Goal: Information Seeking & Learning: Learn about a topic

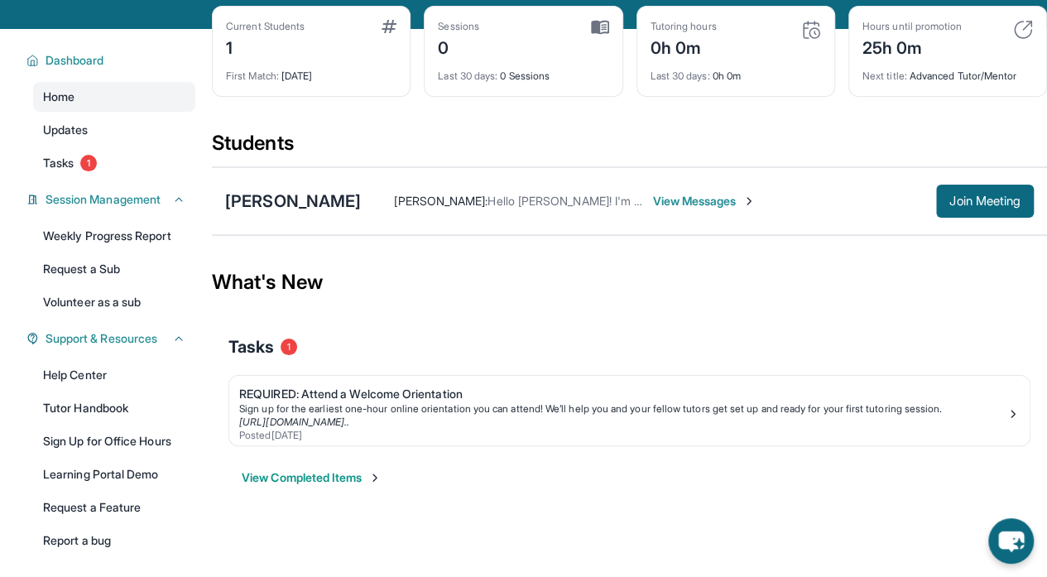
scroll to position [79, 0]
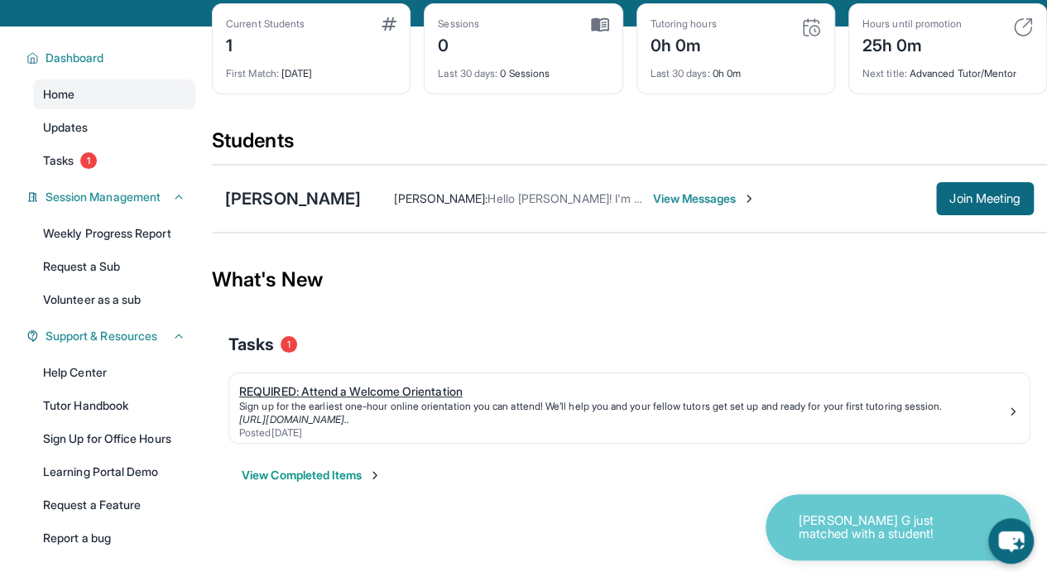
click at [307, 396] on div "REQUIRED: Attend a Welcome Orientation" at bounding box center [622, 391] width 767 height 17
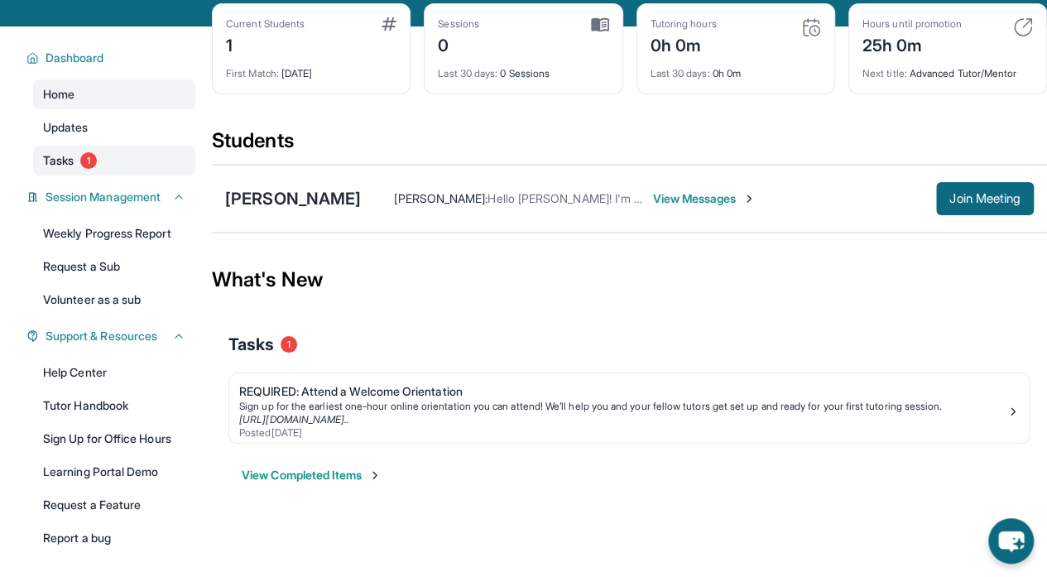
click at [113, 163] on link "Tasks 1" at bounding box center [114, 161] width 162 height 30
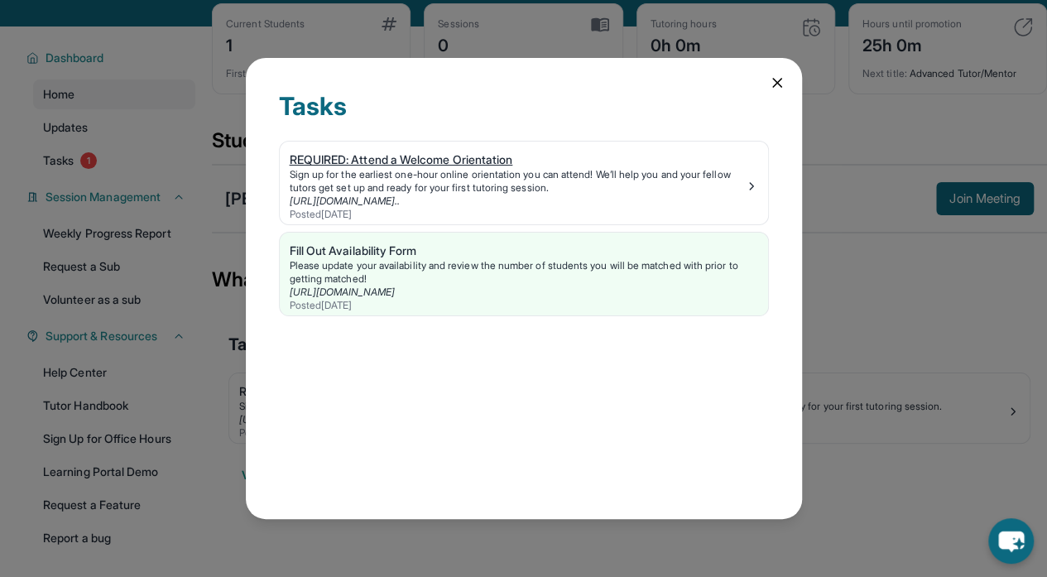
click at [752, 183] on img at bounding box center [751, 186] width 13 height 13
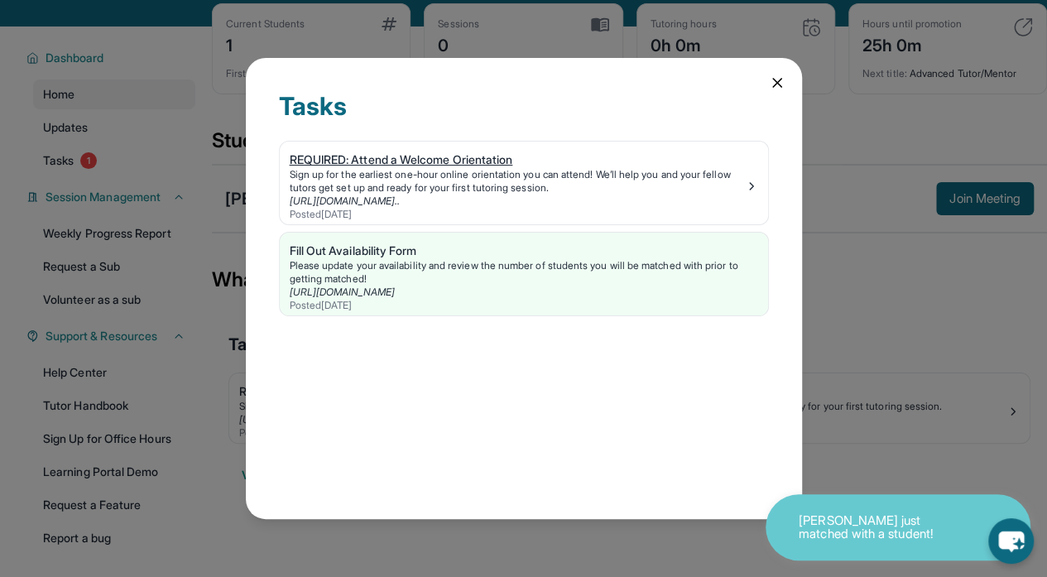
click at [373, 156] on div "REQUIRED: Attend a Welcome Orientation" at bounding box center [517, 159] width 455 height 17
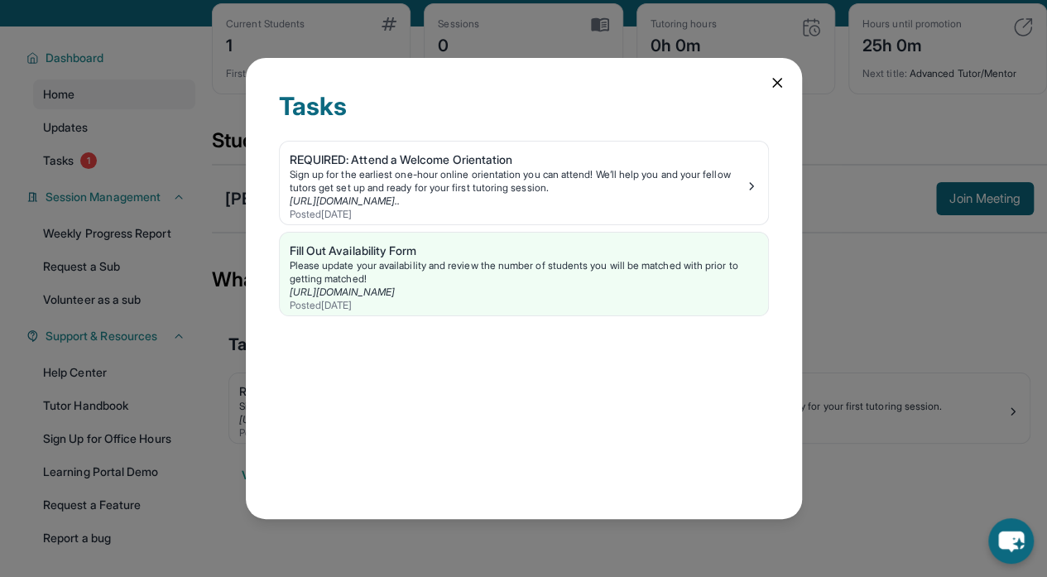
click at [772, 80] on icon at bounding box center [777, 82] width 17 height 17
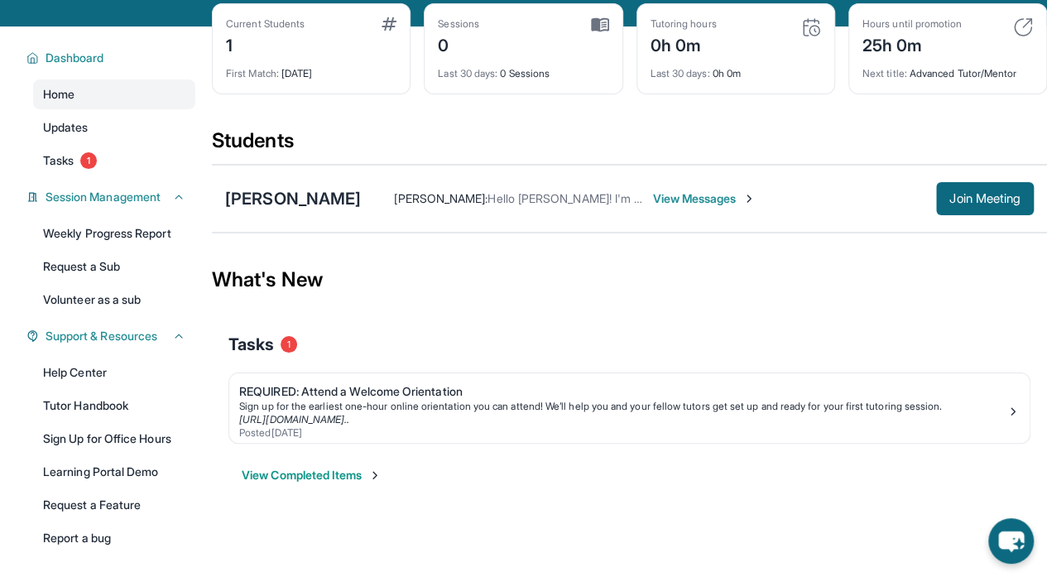
scroll to position [0, 0]
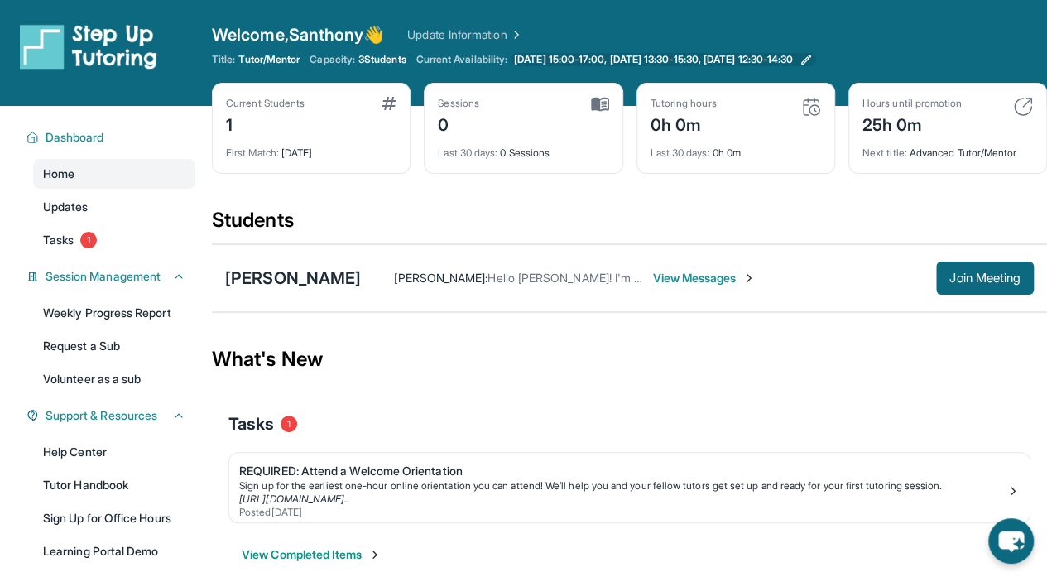
click at [813, 60] on icon at bounding box center [805, 59] width 13 height 13
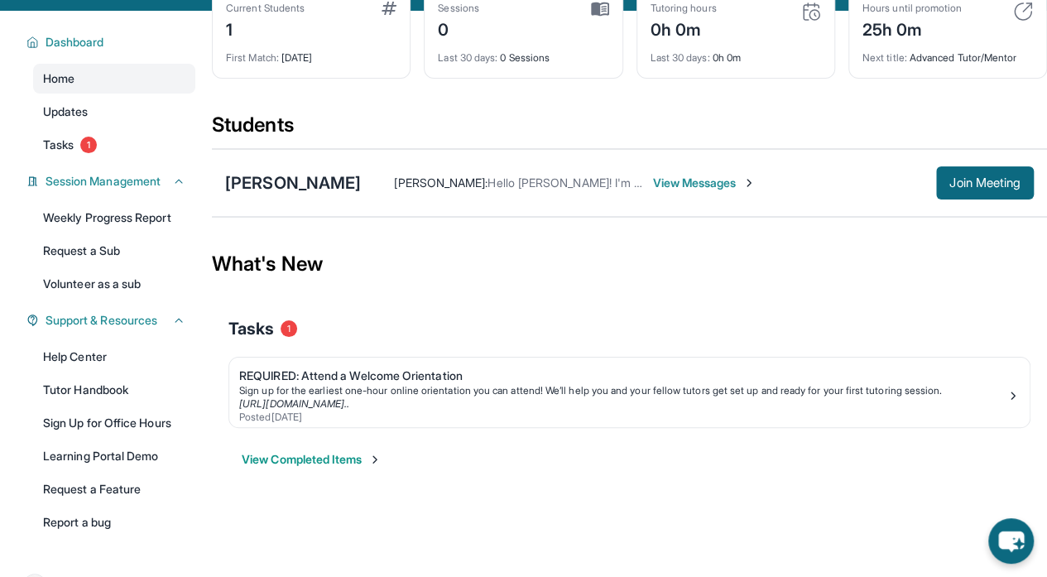
scroll to position [98, 0]
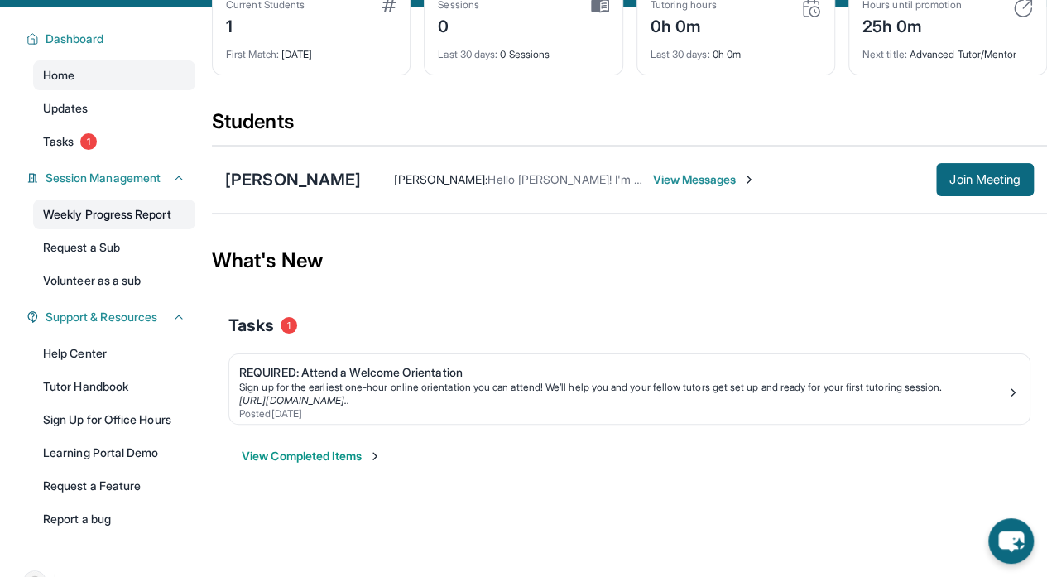
click at [107, 210] on link "Weekly Progress Report" at bounding box center [114, 214] width 162 height 30
click at [86, 378] on link "Tutor Handbook" at bounding box center [114, 387] width 162 height 30
click at [109, 140] on link "Tasks 1" at bounding box center [114, 142] width 162 height 30
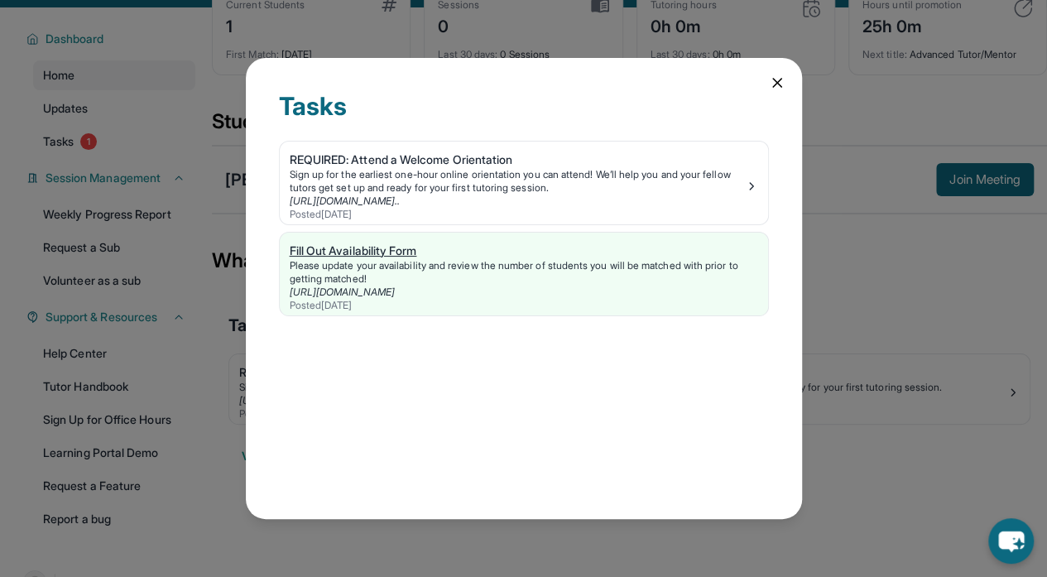
click at [397, 246] on div "Fill Out Availability Form" at bounding box center [524, 250] width 468 height 17
click at [769, 74] on icon at bounding box center [777, 82] width 17 height 17
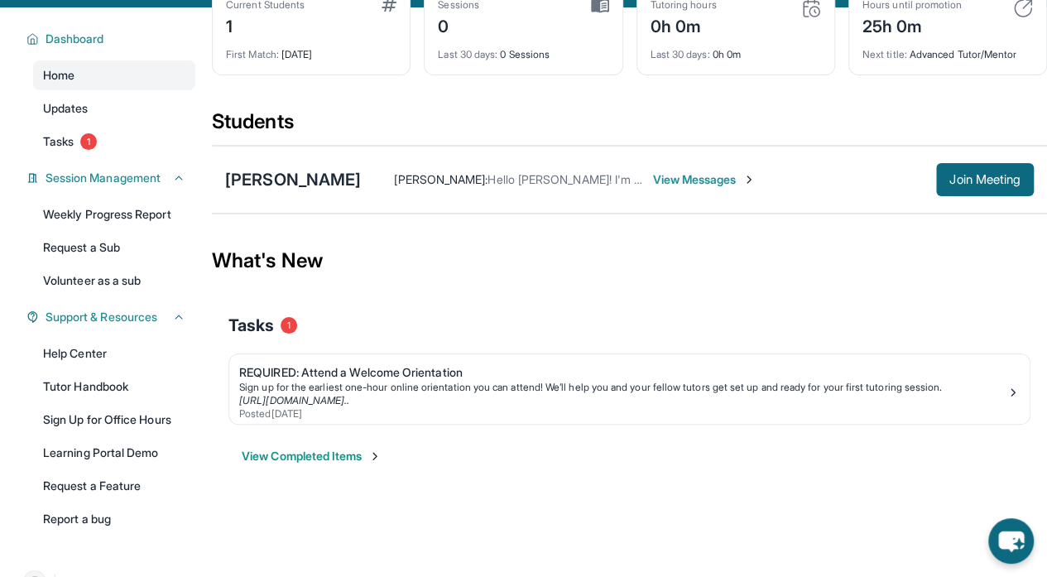
click at [652, 178] on span "View Messages" at bounding box center [703, 179] width 103 height 17
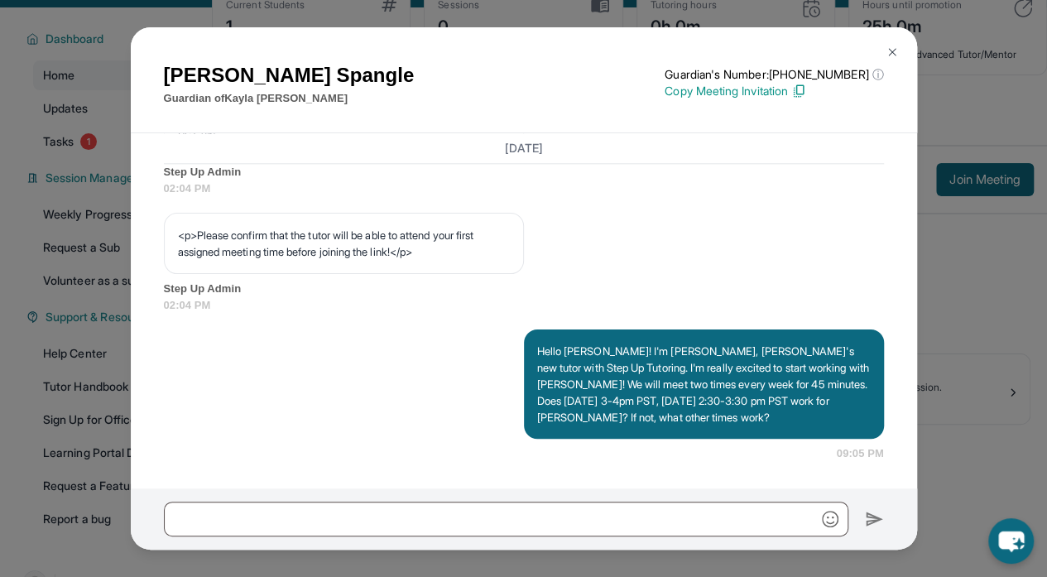
scroll to position [1046, 0]
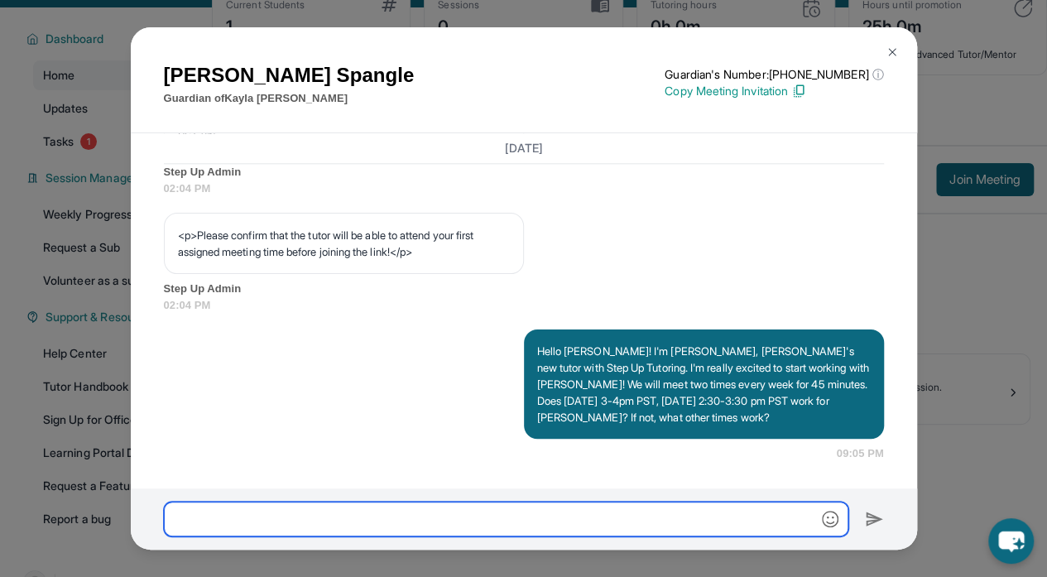
click at [427, 524] on input "text" at bounding box center [506, 519] width 684 height 35
paste input "**********"
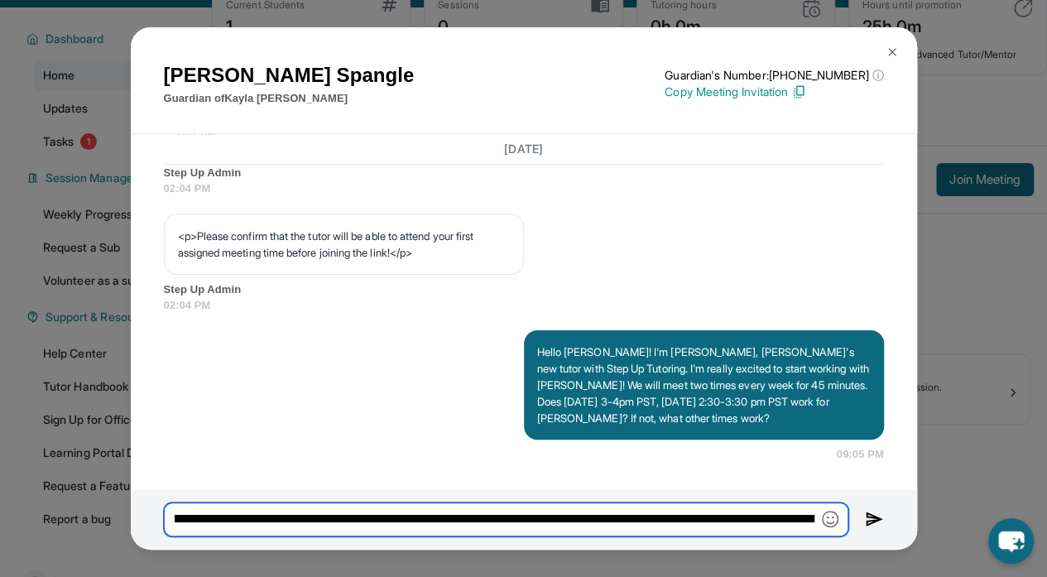
scroll to position [0, 0]
click at [328, 529] on input "**********" at bounding box center [506, 519] width 684 height 34
click at [570, 523] on input "**********" at bounding box center [506, 519] width 684 height 34
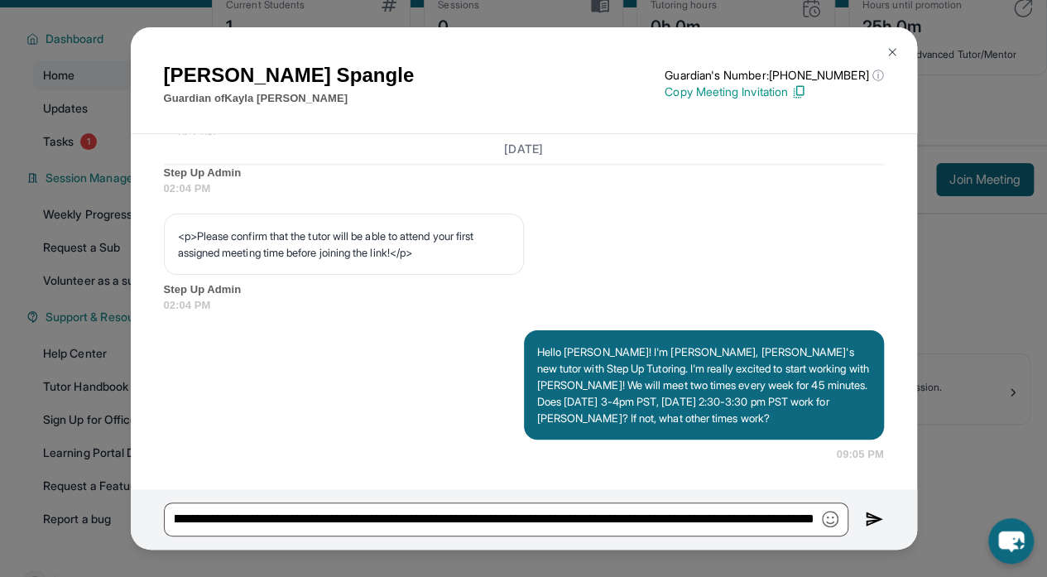
scroll to position [0, 0]
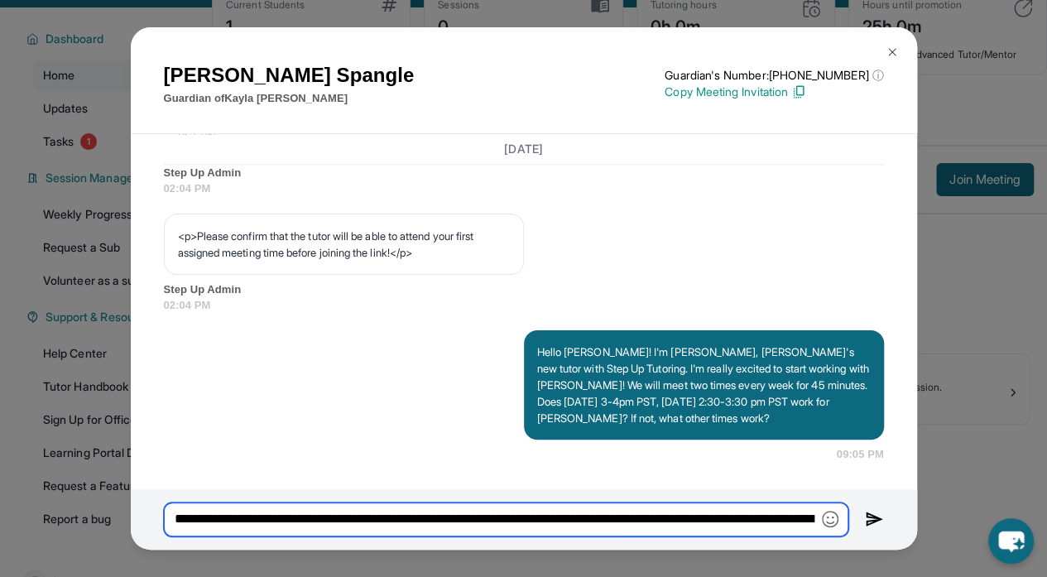
click at [813, 530] on input "**********" at bounding box center [506, 519] width 684 height 34
click at [671, 522] on input "**********" at bounding box center [506, 519] width 684 height 34
click at [684, 525] on input "**********" at bounding box center [506, 519] width 684 height 34
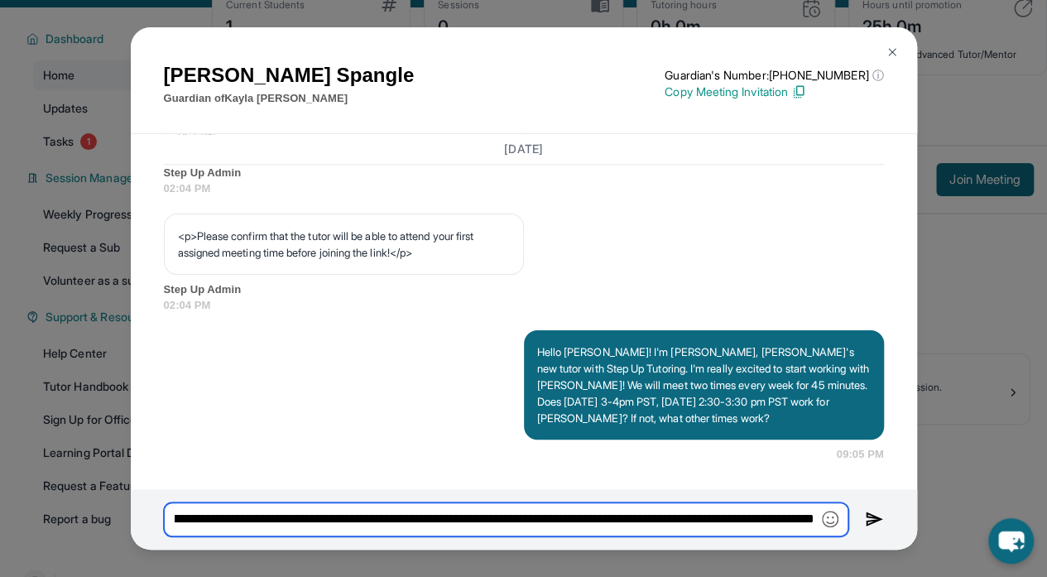
scroll to position [0, 1433]
type input "**********"
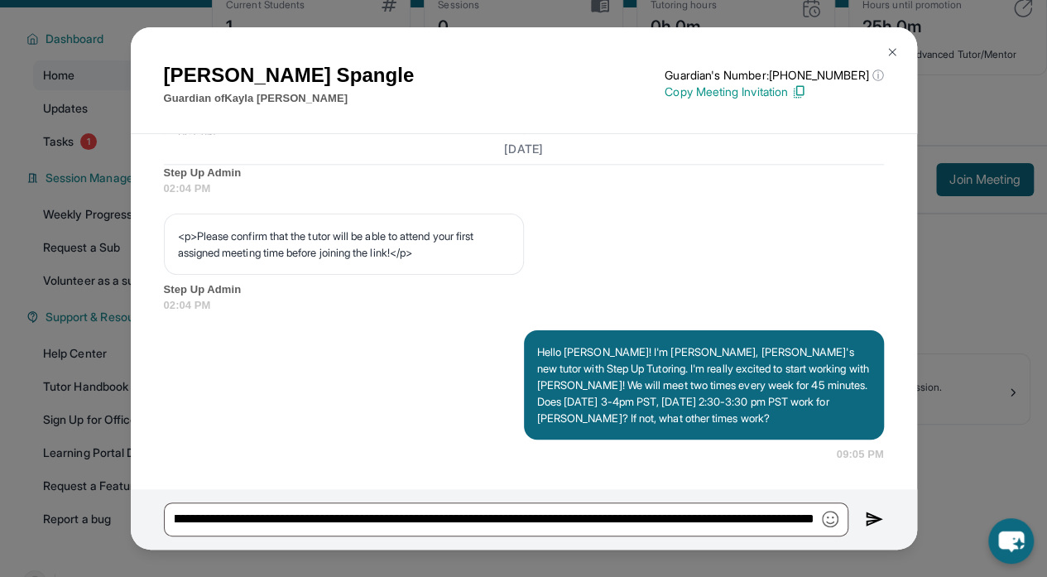
click at [869, 525] on img at bounding box center [874, 519] width 19 height 20
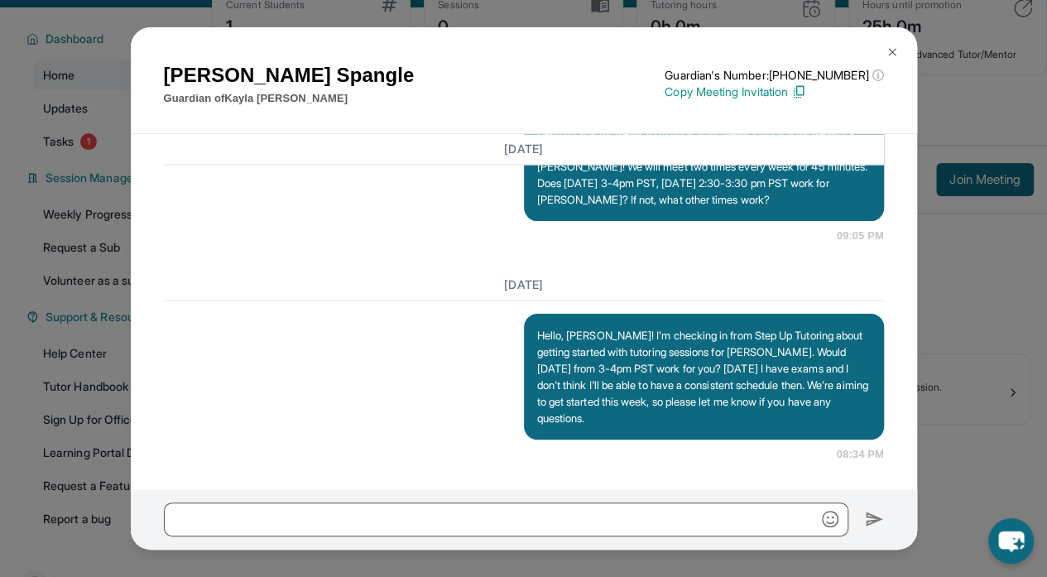
scroll to position [1265, 0]
click at [891, 46] on img at bounding box center [891, 52] width 13 height 13
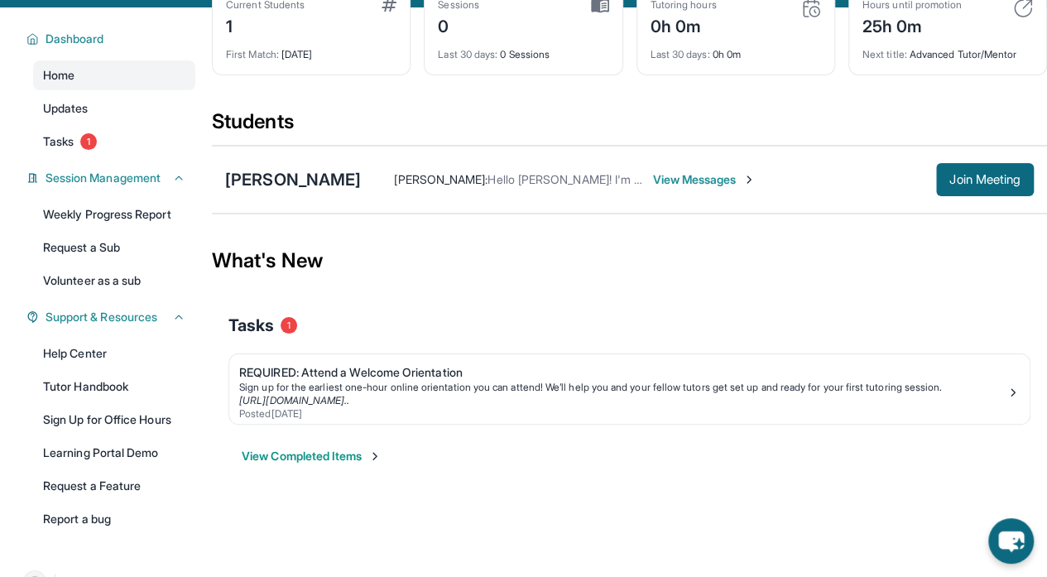
scroll to position [0, 0]
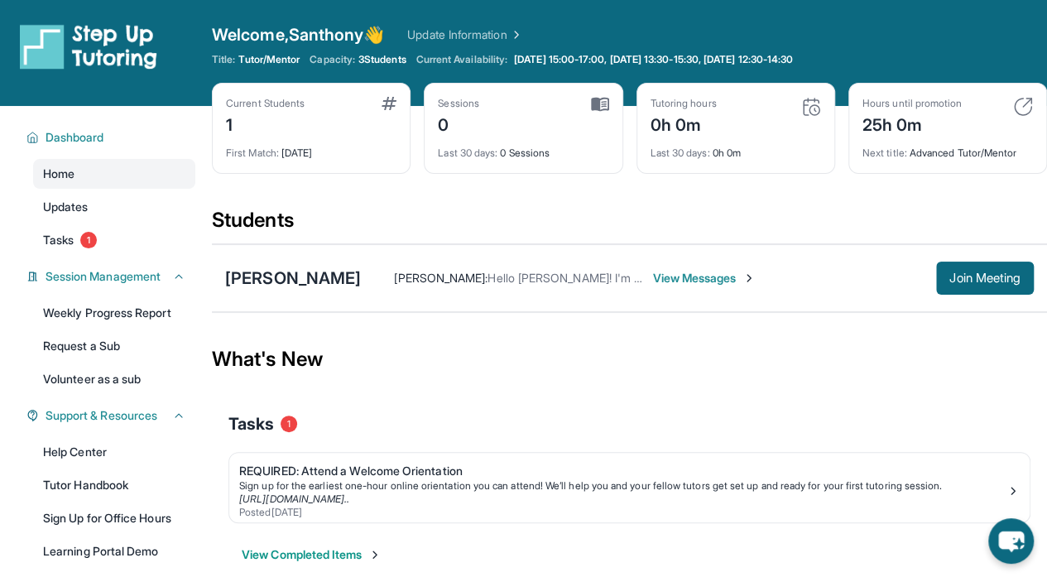
click at [680, 280] on span "View Messages" at bounding box center [703, 278] width 103 height 17
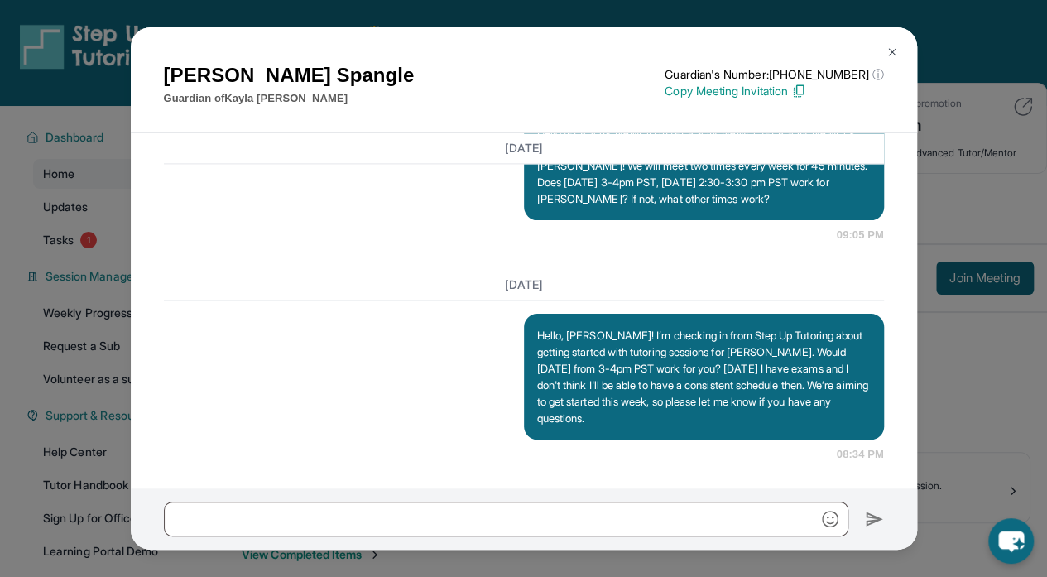
scroll to position [1265, 0]
click at [890, 46] on img at bounding box center [891, 52] width 13 height 13
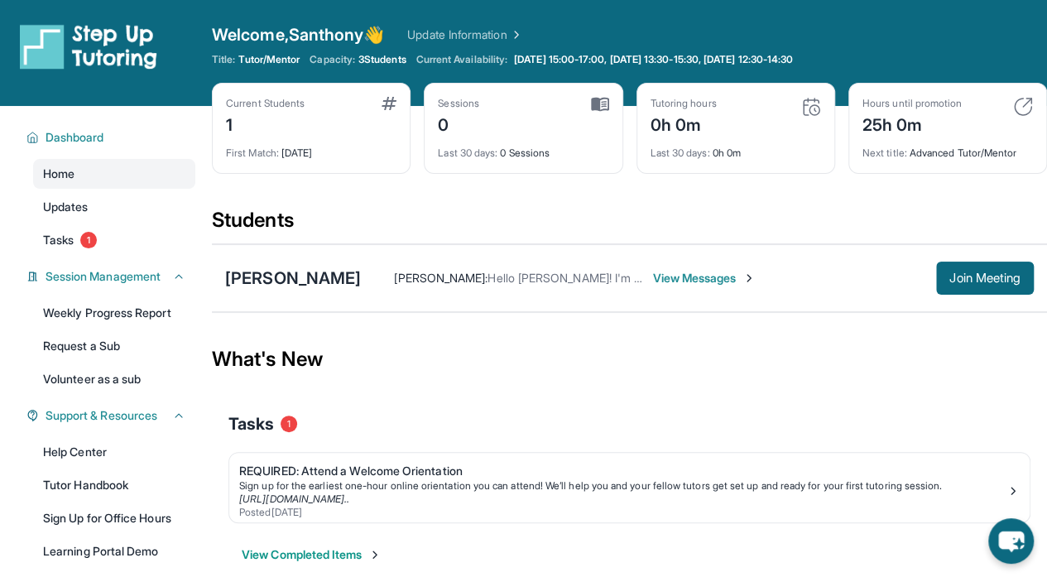
scroll to position [138, 0]
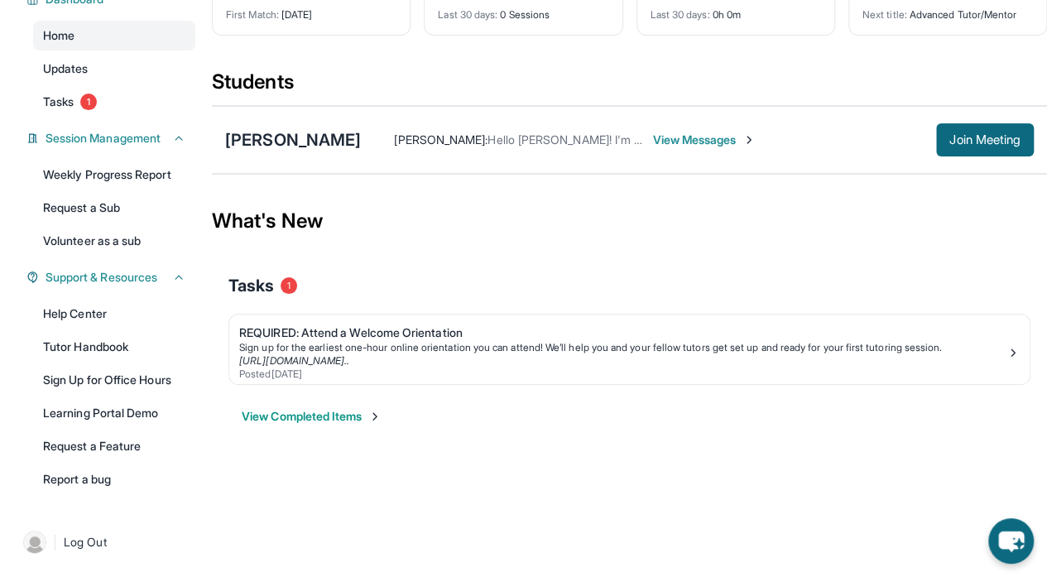
click at [379, 420] on img at bounding box center [374, 416] width 13 height 13
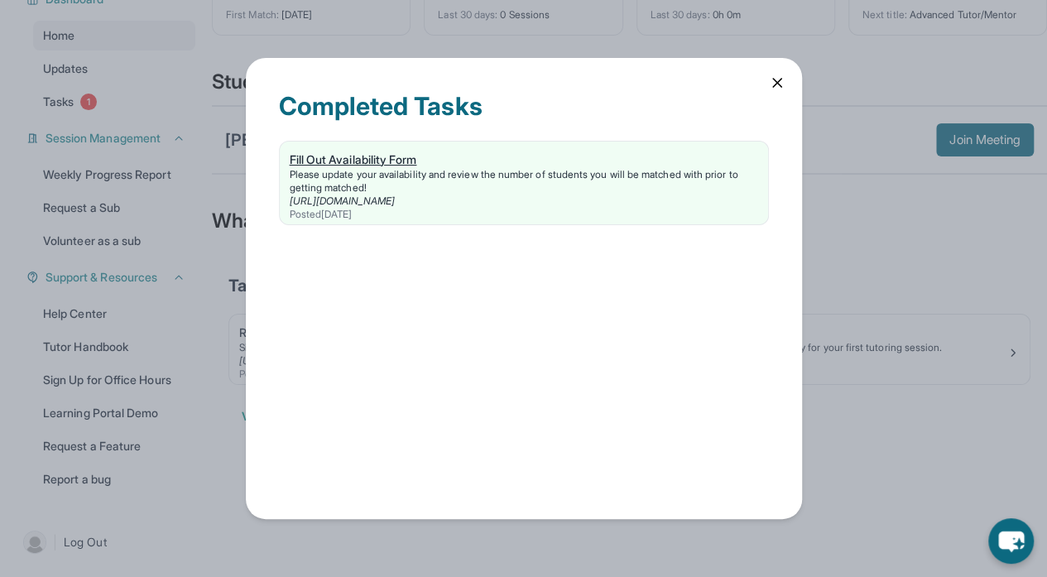
click at [389, 161] on div "Fill Out Availability Form" at bounding box center [524, 159] width 468 height 17
click at [773, 77] on icon at bounding box center [777, 82] width 17 height 17
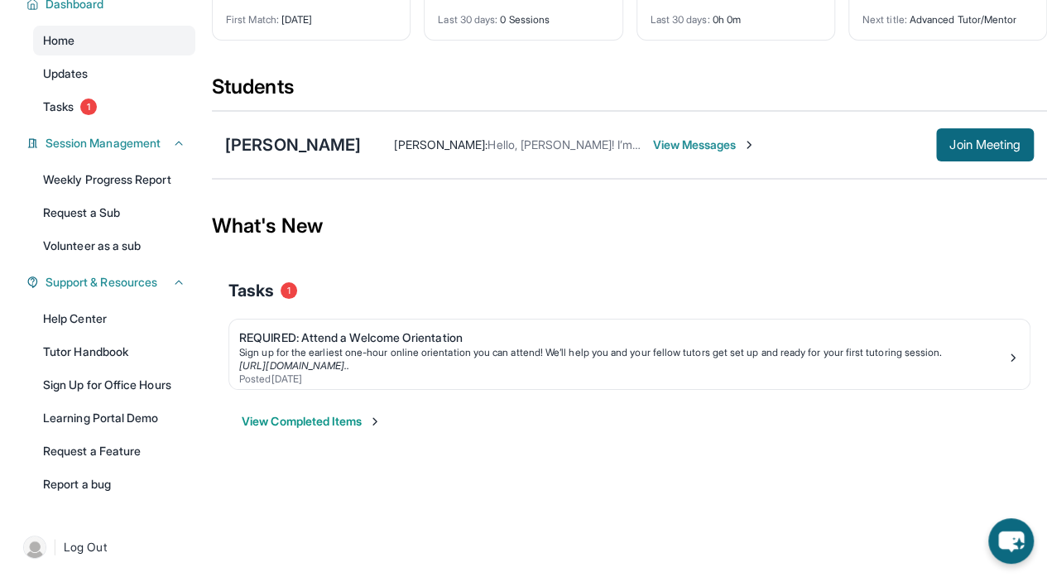
scroll to position [134, 0]
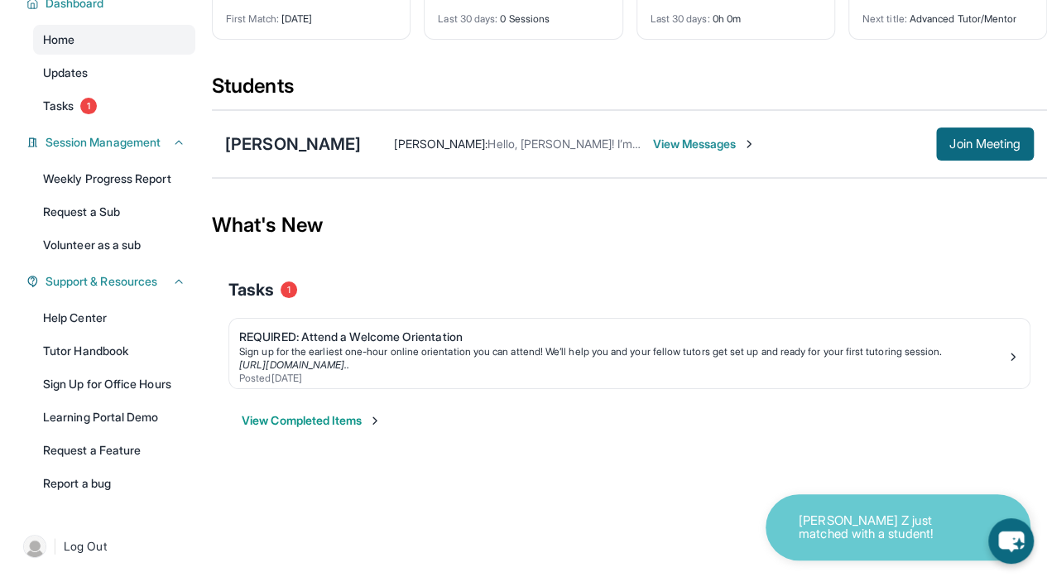
click at [343, 420] on button "View Completed Items" at bounding box center [312, 420] width 140 height 17
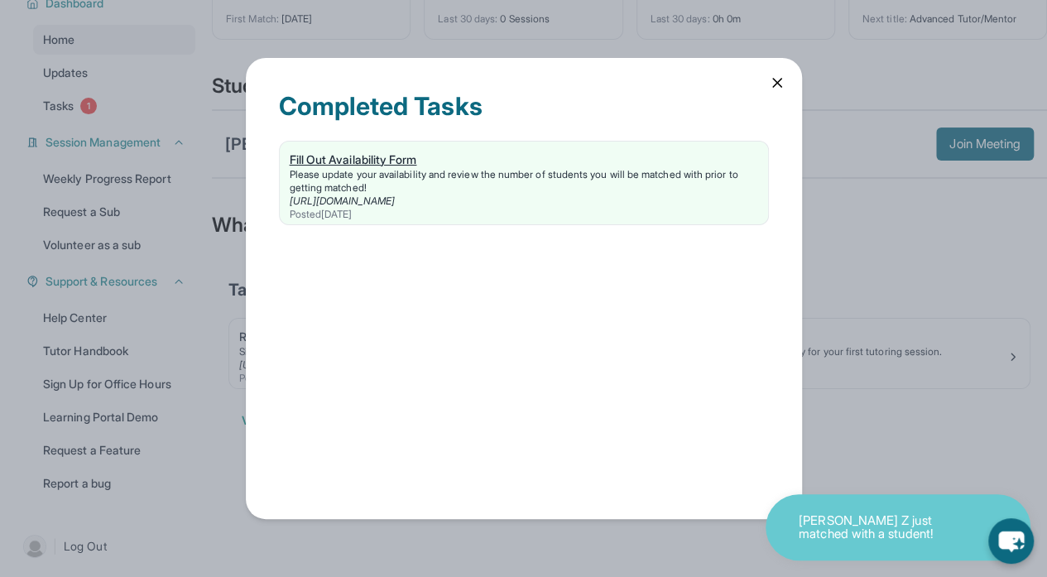
click at [370, 151] on div "Fill Out Availability Form" at bounding box center [524, 159] width 468 height 17
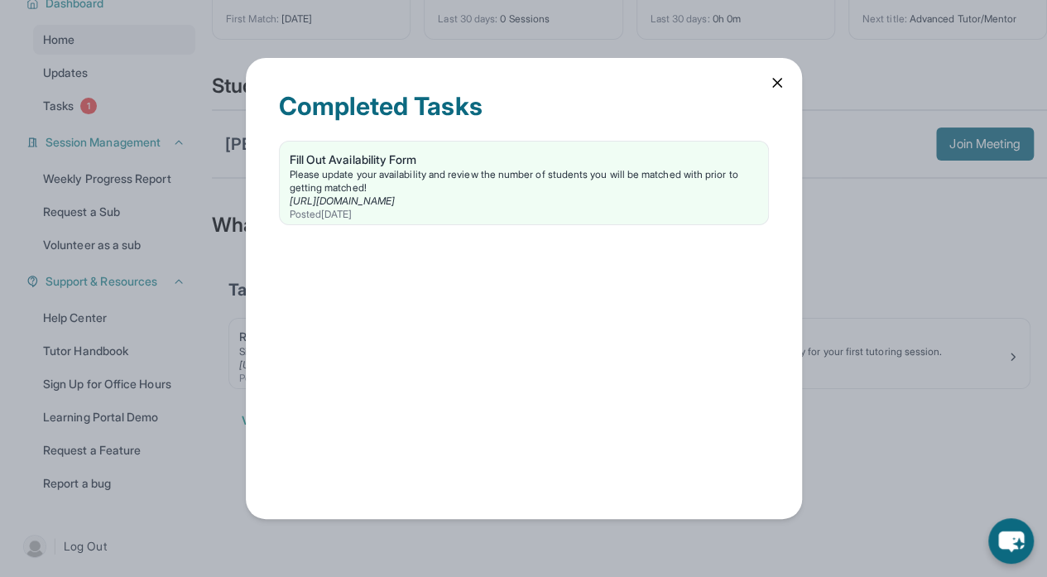
click at [788, 70] on div "Completed Tasks Fill Out Availability Form Please update your availability and …" at bounding box center [524, 289] width 556 height 462
click at [789, 70] on div "Completed Tasks Fill Out Availability Form Please update your availability and …" at bounding box center [524, 289] width 556 height 462
click at [775, 77] on icon at bounding box center [777, 82] width 17 height 17
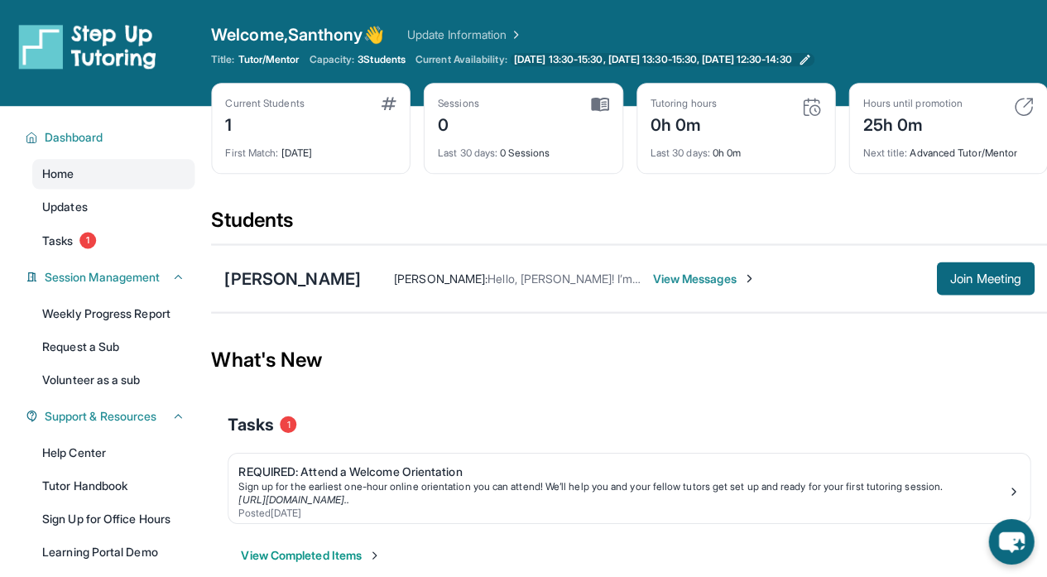
scroll to position [0, 0]
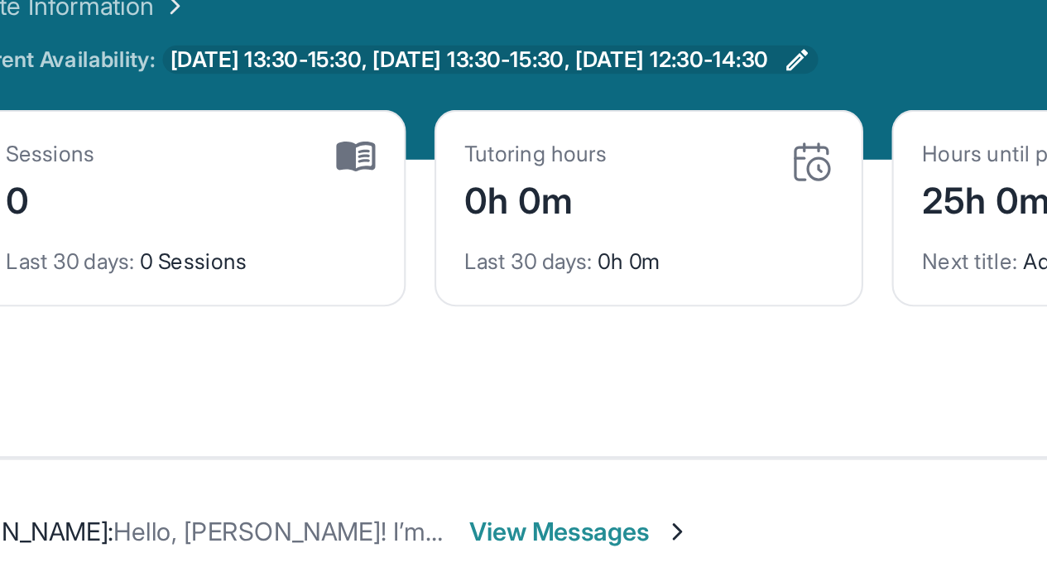
click at [811, 61] on icon at bounding box center [804, 59] width 13 height 13
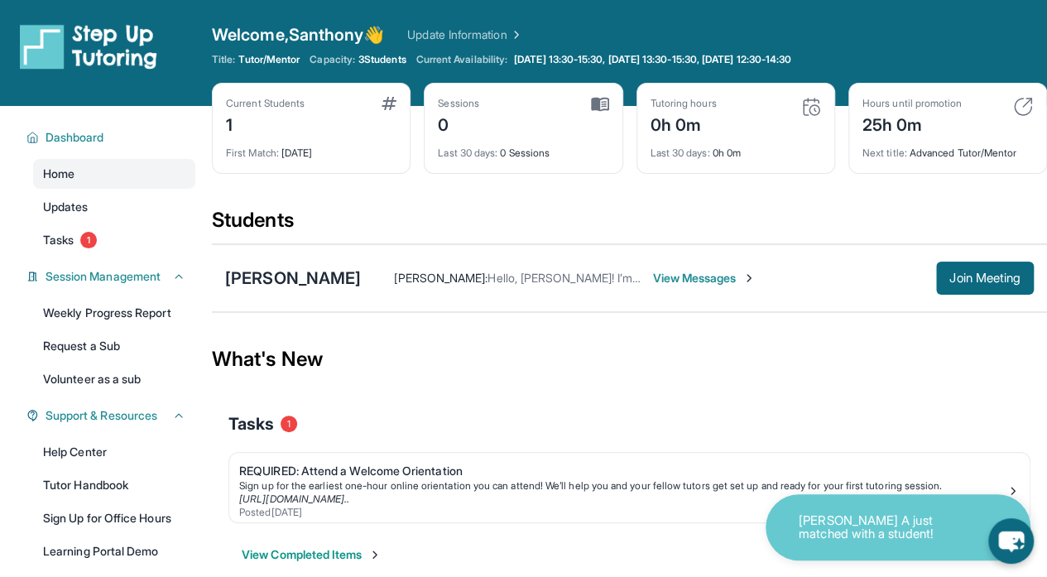
scroll to position [138, 0]
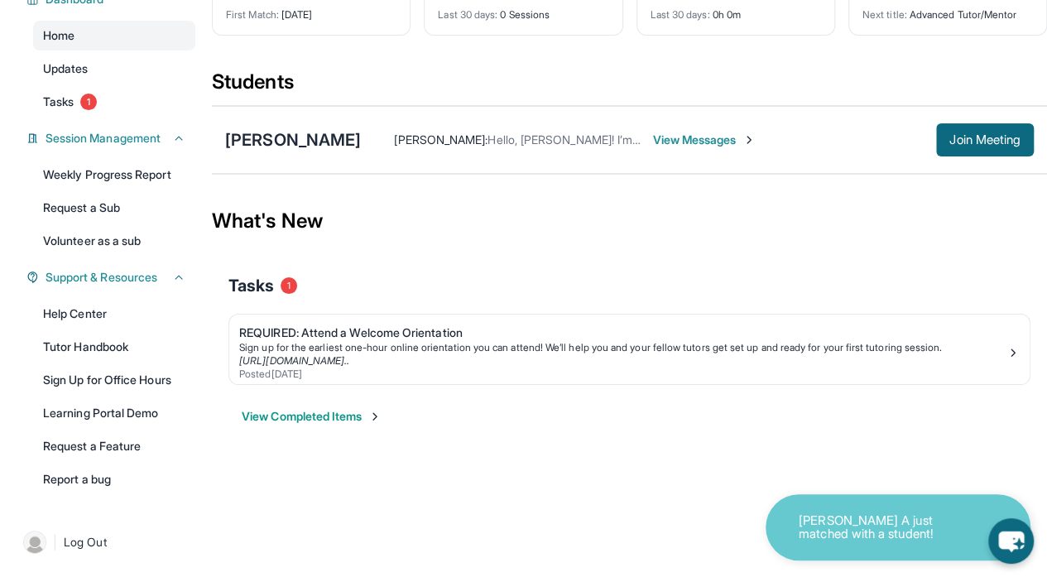
click at [852, 537] on p "Sahar A just matched with a student!" at bounding box center [882, 527] width 166 height 27
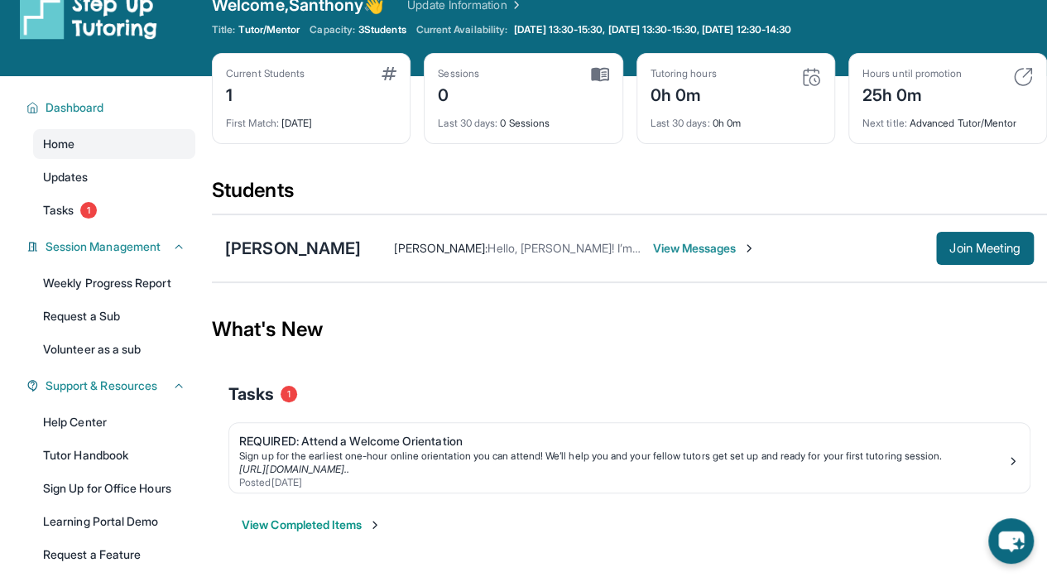
scroll to position [0, 0]
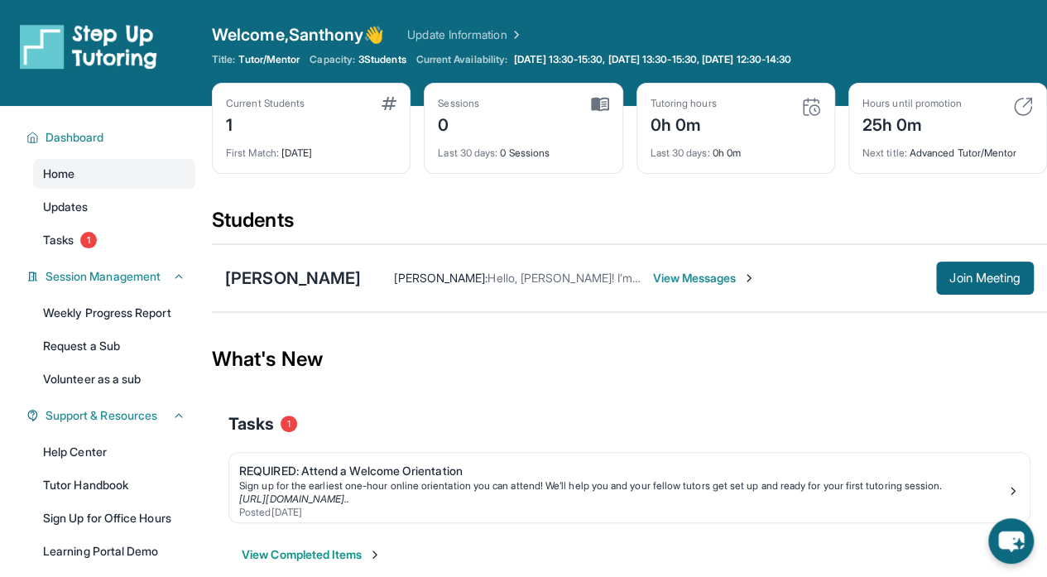
click at [382, 108] on img at bounding box center [389, 103] width 15 height 13
click at [276, 102] on div "Current Students" at bounding box center [265, 103] width 79 height 13
click at [278, 161] on div "Current Students 1 First Match : 4 days ago" at bounding box center [311, 128] width 199 height 91
click at [93, 480] on link "Tutor Handbook" at bounding box center [114, 485] width 162 height 30
click at [116, 209] on link "Updates" at bounding box center [114, 207] width 162 height 30
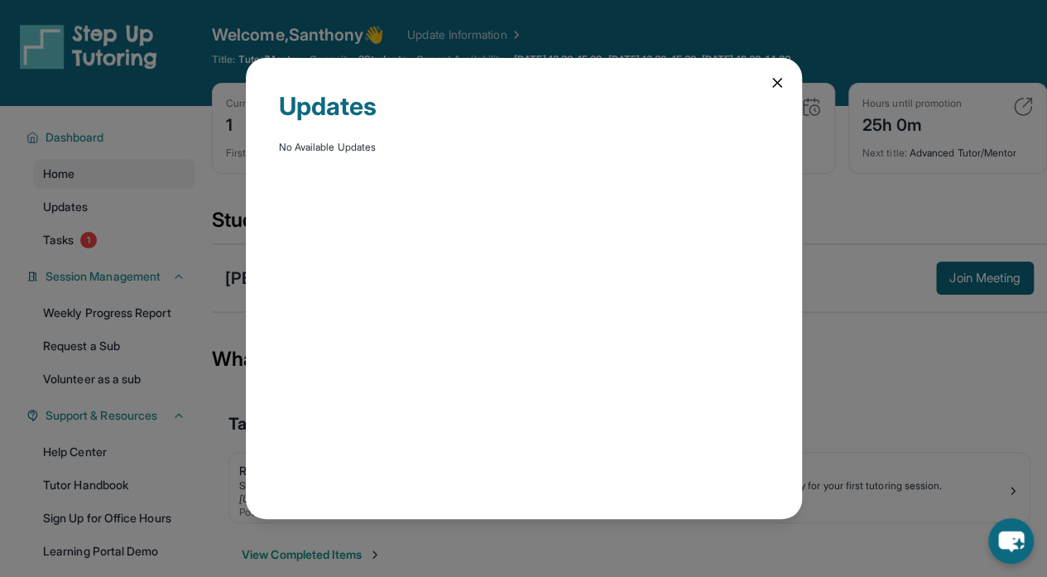
click at [780, 75] on icon at bounding box center [777, 82] width 17 height 17
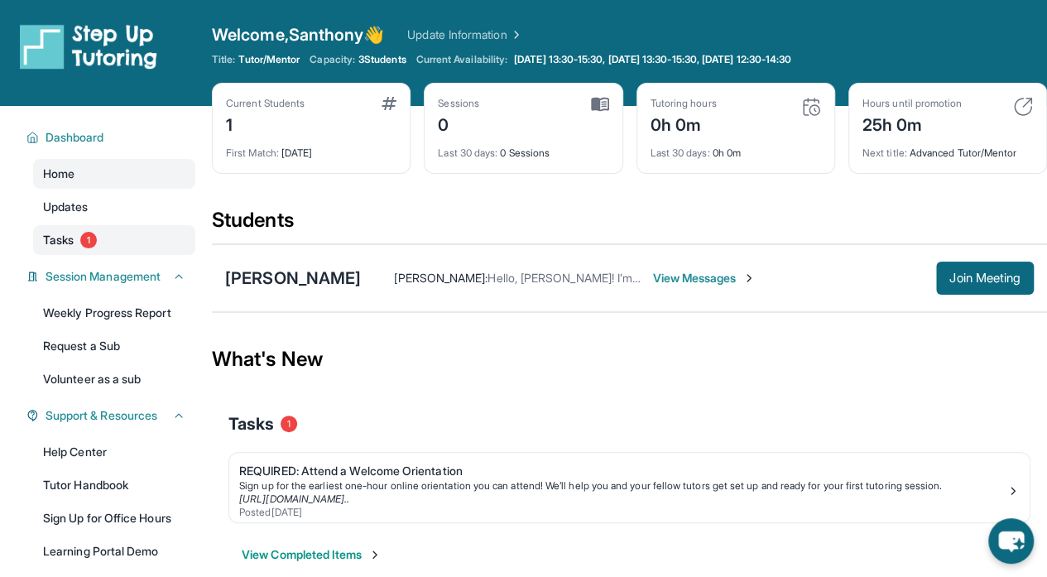
click at [94, 237] on span "1" at bounding box center [88, 240] width 17 height 17
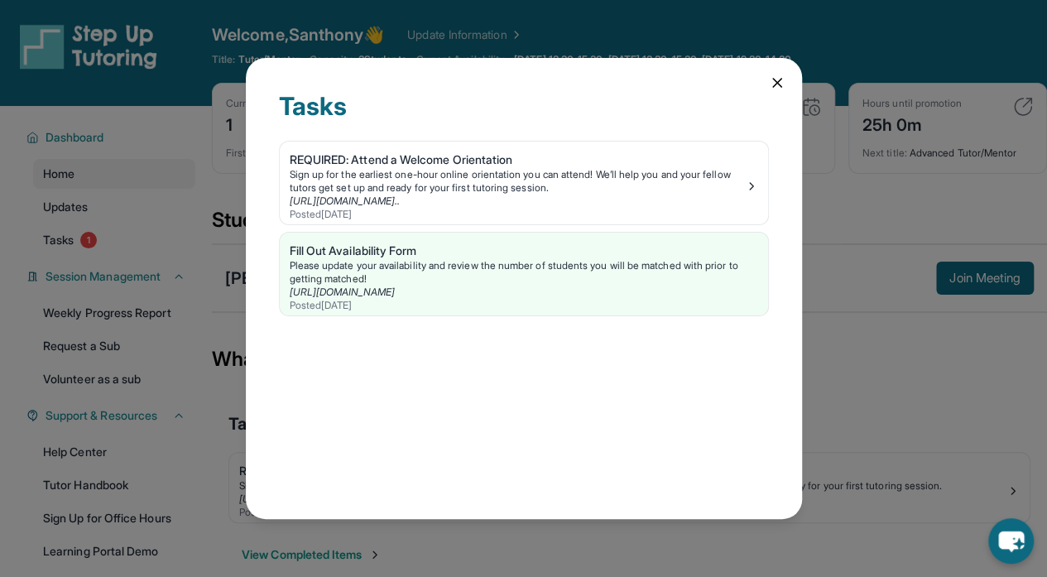
click at [771, 80] on icon at bounding box center [777, 82] width 17 height 17
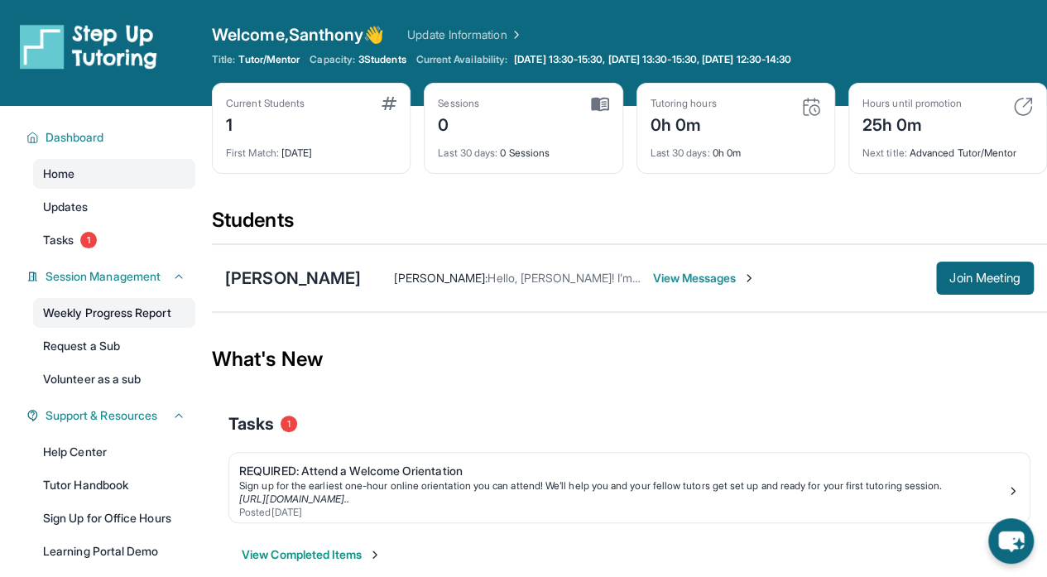
click at [141, 314] on link "Weekly Progress Report" at bounding box center [114, 313] width 162 height 30
click at [293, 108] on div "Current Students" at bounding box center [265, 103] width 79 height 13
click at [384, 105] on img at bounding box center [389, 103] width 15 height 13
click at [97, 146] on div "Dashboard" at bounding box center [106, 137] width 179 height 30
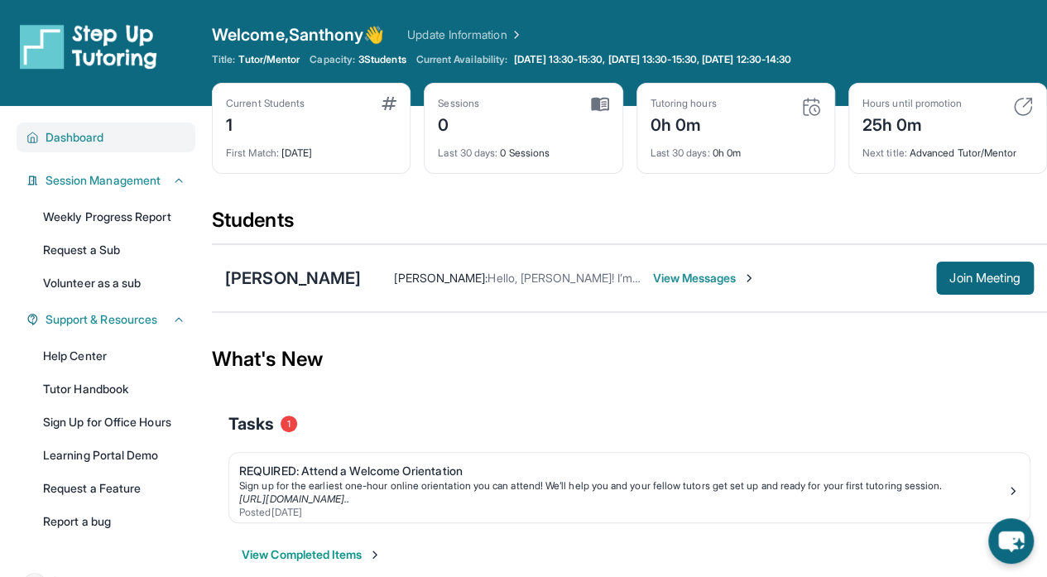
click at [97, 146] on div "Dashboard" at bounding box center [106, 137] width 179 height 30
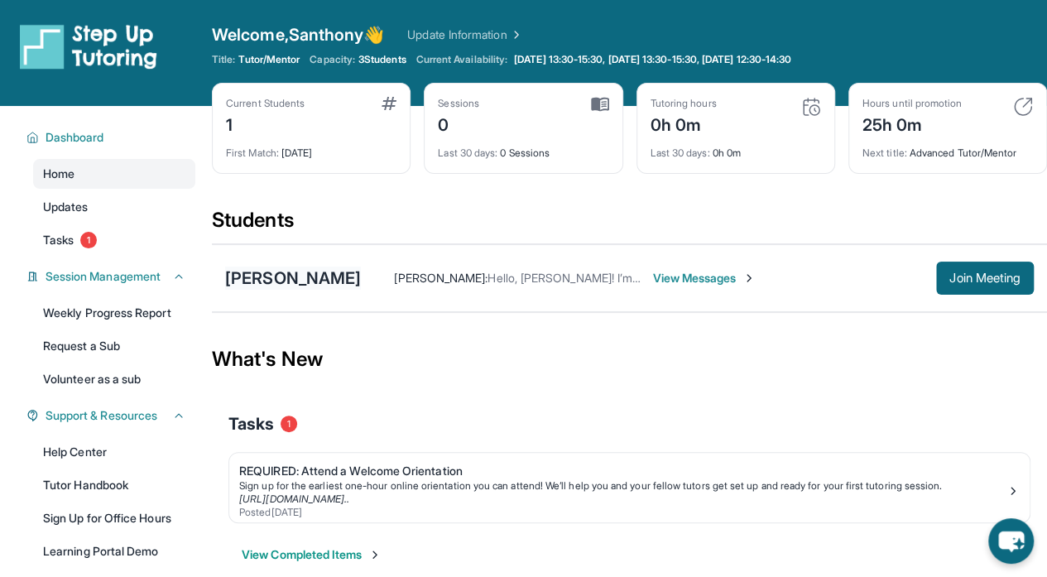
click at [291, 281] on div "[PERSON_NAME]" at bounding box center [293, 277] width 136 height 23
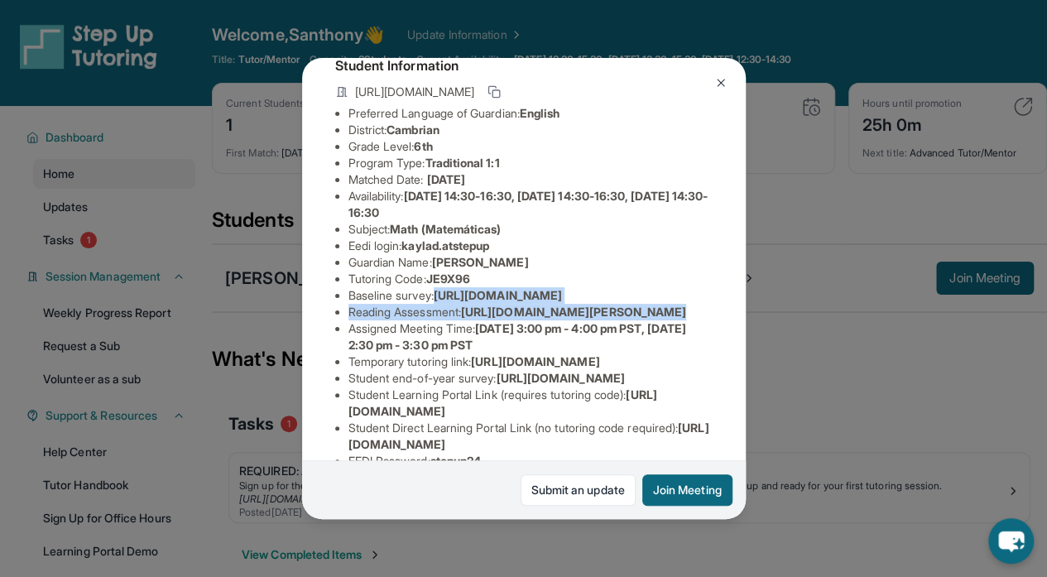
scroll to position [106, 177]
drag, startPoint x: 347, startPoint y: 319, endPoint x: 579, endPoint y: 368, distance: 237.6
click at [579, 368] on div "Kayla Duong Guardian: Jen Spangle Student Information https://student-portal.st…" at bounding box center [524, 289] width 444 height 462
click at [541, 302] on span "https://airtable.com/apprlfn8WjpjBUn2G/shrK0QR6AaNyG5psY?prefill_Type%20of%20Fo…" at bounding box center [498, 295] width 128 height 14
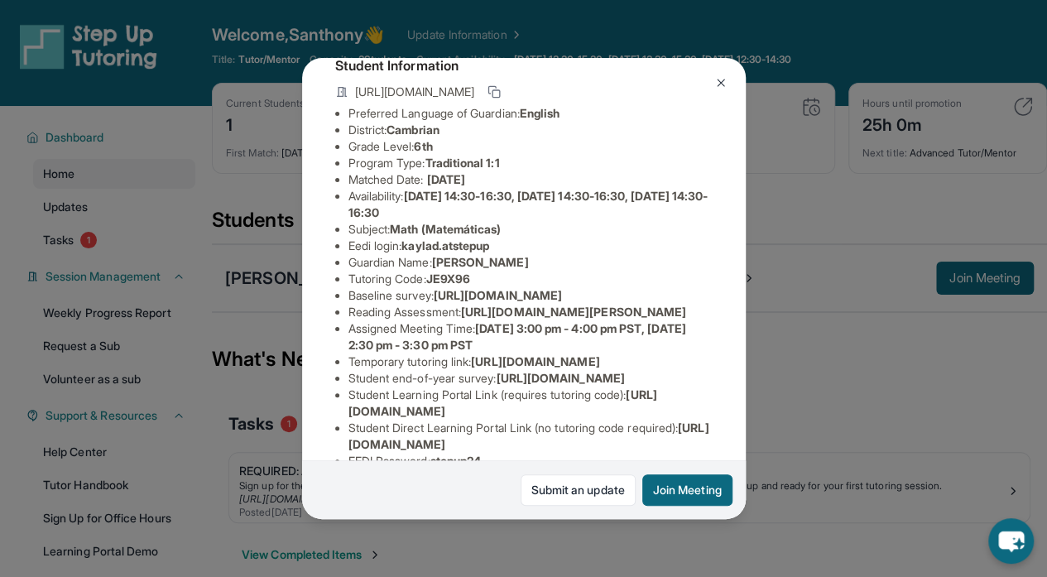
scroll to position [106, 0]
drag, startPoint x: 634, startPoint y: 353, endPoint x: 343, endPoint y: 314, distance: 293.9
click at [343, 314] on div "Kayla Duong Guardian: Jen Spangle Student Information https://student-portal.st…" at bounding box center [524, 289] width 444 height 462
copy span "https://airtable.com/apprlfn8WjpjBUn2G/shrK0QR6AaNyG5psY?prefill_Type%20of%20Fo…"
click at [510, 254] on li "Eedi login : kaylad.atstepup" at bounding box center [530, 246] width 364 height 17
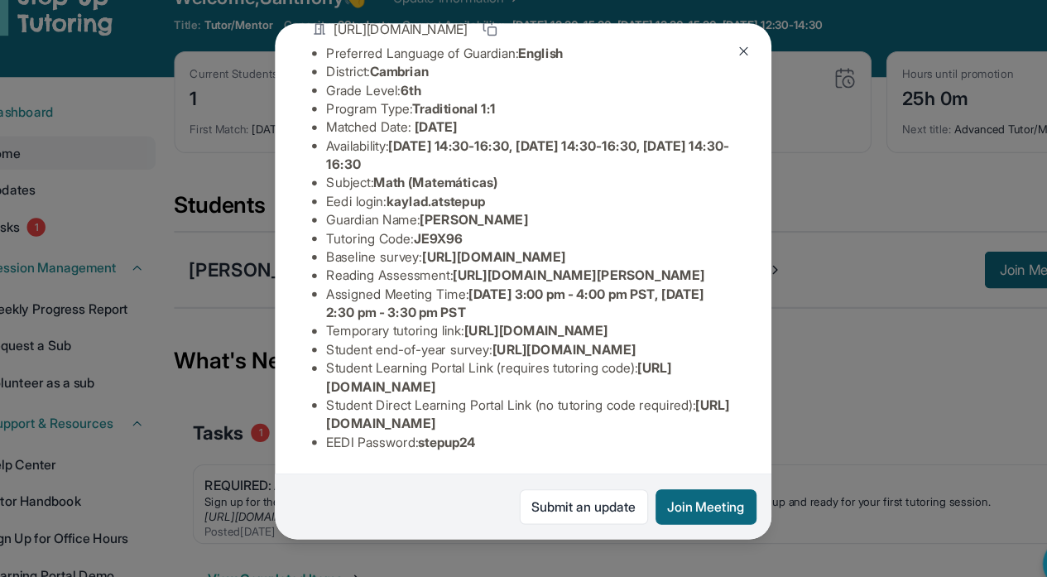
scroll to position [333, 0]
click at [723, 79] on img at bounding box center [720, 82] width 13 height 13
